Goal: Task Accomplishment & Management: Manage account settings

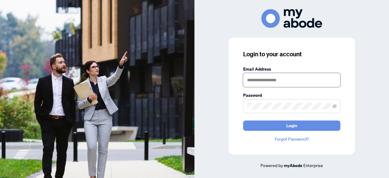
click at [268, 80] on input "text" at bounding box center [291, 80] width 97 height 14
type input "**********"
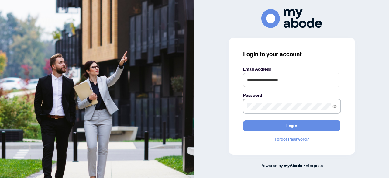
click at [243, 120] on button "Login" at bounding box center [291, 125] width 97 height 10
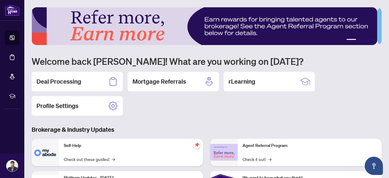
click at [200, 110] on div "Deal Processing Mortgage Referrals rLearning Profile Settings" at bounding box center [207, 94] width 350 height 44
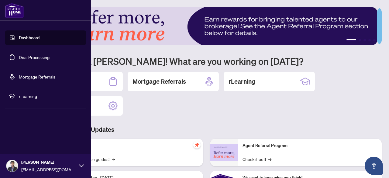
click at [36, 57] on link "Deal Processing" at bounding box center [34, 56] width 31 height 5
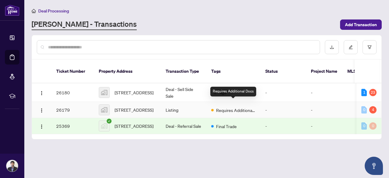
click at [237, 107] on span "Requires Additional Docs" at bounding box center [235, 110] width 39 height 7
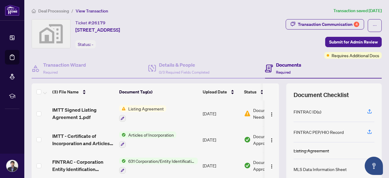
click at [278, 113] on div "(3) File Name Document Tag(s) Upload Date Status IMTT Signed Listing Agreement …" at bounding box center [207, 151] width 350 height 137
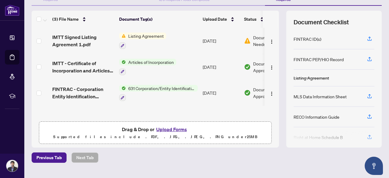
scroll to position [73, 0]
click at [368, 38] on icon "button" at bounding box center [369, 37] width 2 height 3
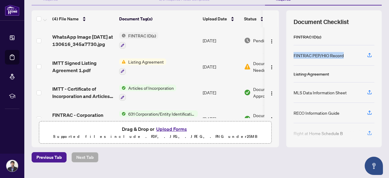
drag, startPoint x: 340, startPoint y: 56, endPoint x: 290, endPoint y: 59, distance: 50.8
click at [293, 59] on div "FINTRAC PEP/HIO Record" at bounding box center [333, 55] width 81 height 20
copy div "FINTRAC PEP/HIO Record"
click at [331, 55] on div "FINTRAC PEP/HIO Record" at bounding box center [318, 55] width 50 height 7
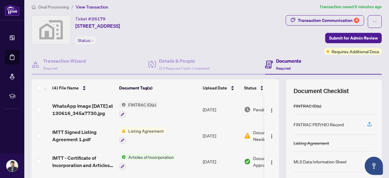
scroll to position [4, 0]
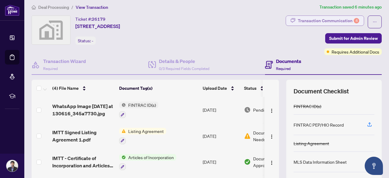
click at [334, 22] on div "Transaction Communication 4" at bounding box center [328, 21] width 61 height 10
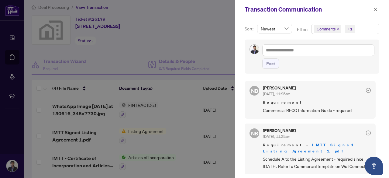
click at [316, 110] on span "Commercial RECO Information Guide - required" at bounding box center [317, 110] width 108 height 7
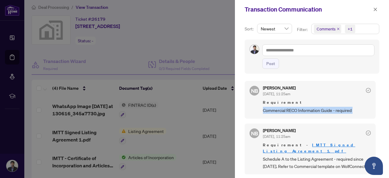
click at [316, 110] on span "Commercial RECO Information Guide - required" at bounding box center [317, 110] width 108 height 7
click at [316, 111] on span "Commercial RECO Information Guide - required" at bounding box center [317, 110] width 108 height 7
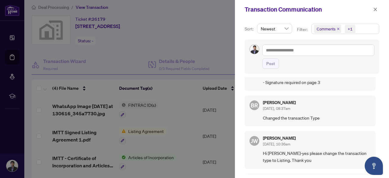
scroll to position [0, 0]
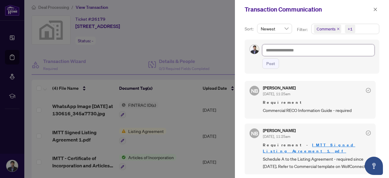
click at [302, 50] on textarea at bounding box center [318, 49] width 112 height 11
type textarea "*"
type textarea "**********"
click at [180, 91] on div at bounding box center [194, 89] width 389 height 178
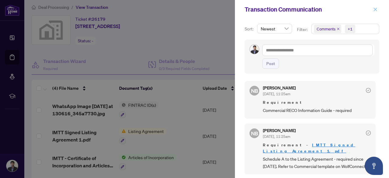
click at [377, 10] on icon "close" at bounding box center [375, 9] width 4 height 4
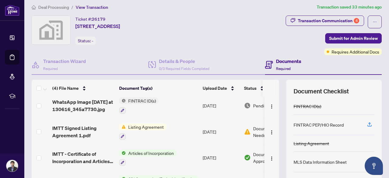
scroll to position [15, 0]
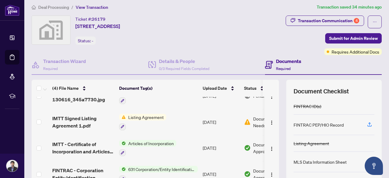
click at [140, 114] on span "Listing Agreement" at bounding box center [146, 117] width 40 height 7
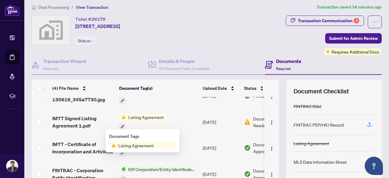
click at [141, 146] on span "Listing Agreement" at bounding box center [136, 145] width 40 height 7
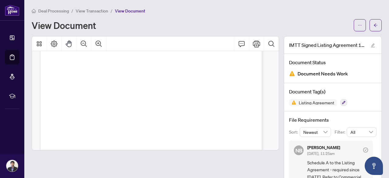
scroll to position [195, 0]
click at [340, 165] on span "Schedule A to the Listing Agreement - required since [DATE]. Refer to Commercia…" at bounding box center [337, 173] width 61 height 29
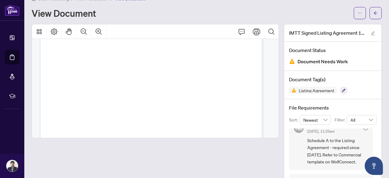
scroll to position [24, 0]
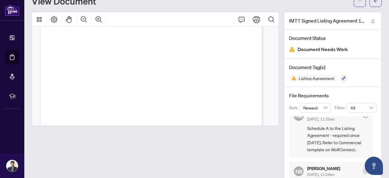
click at [337, 151] on span "Schedule A to the Listing Agreement - required since [DATE]. Refer to Commercia…" at bounding box center [337, 139] width 61 height 29
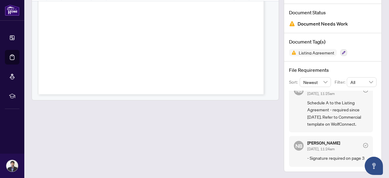
scroll to position [1142, 0]
drag, startPoint x: 372, startPoint y: 120, endPoint x: 372, endPoint y: 128, distance: 8.2
click at [372, 128] on div "File Requirements Sort: Newest Filter: All NB [PERSON_NAME] [DATE], 11:25am Sch…" at bounding box center [332, 116] width 97 height 110
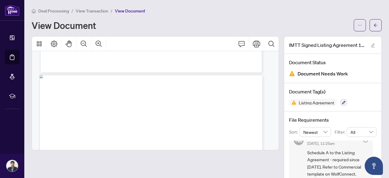
scroll to position [0, 0]
